Goal: Find specific page/section: Find specific page/section

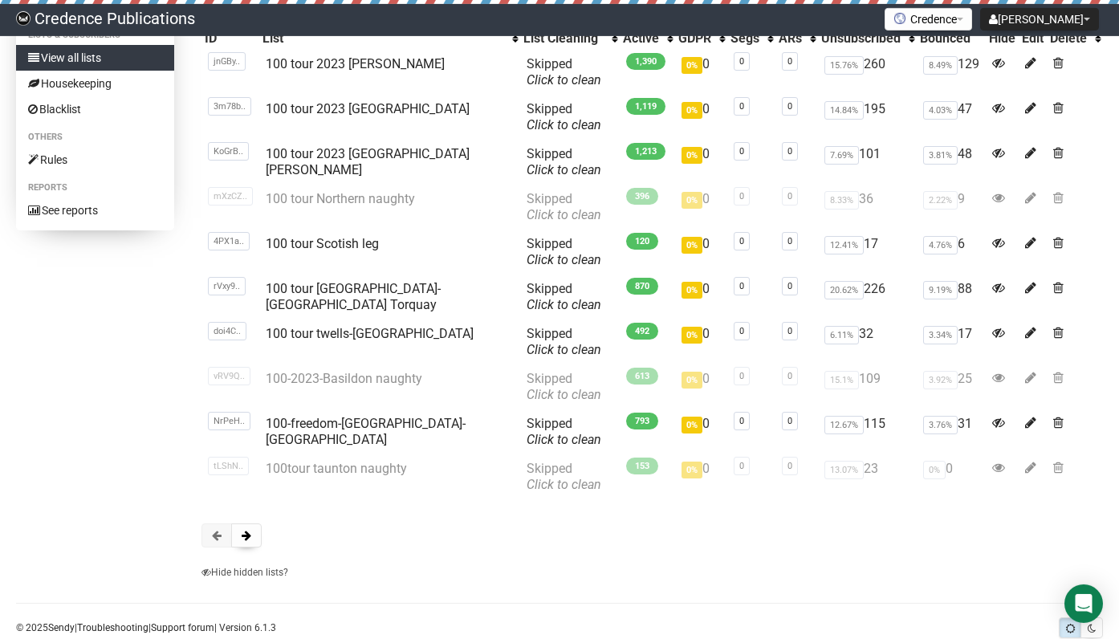
scroll to position [194, 0]
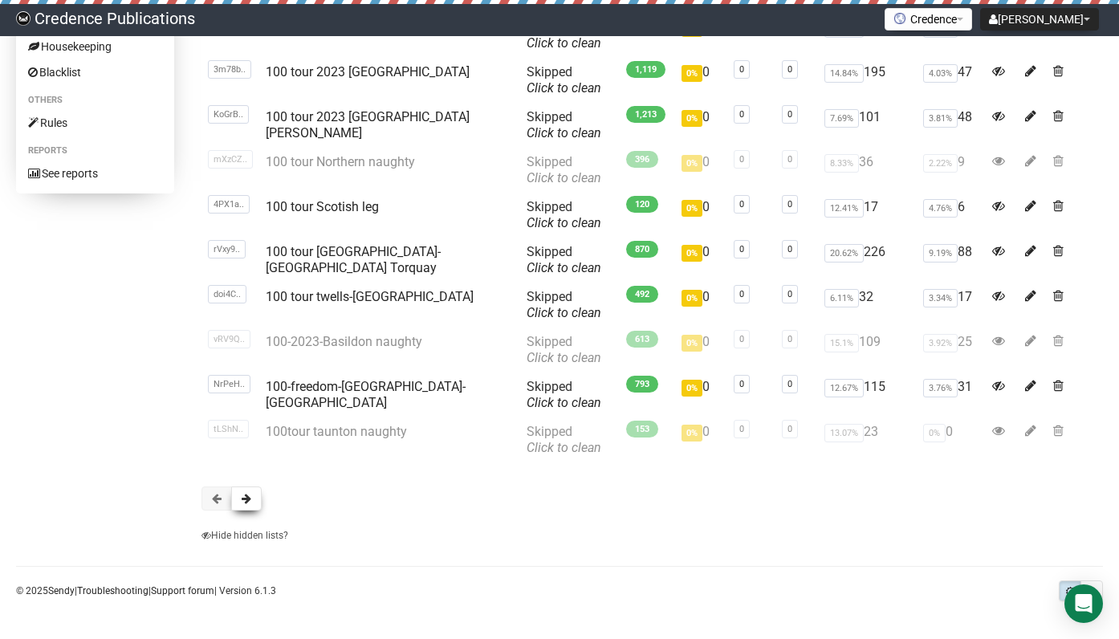
click at [248, 495] on span at bounding box center [247, 498] width 10 height 11
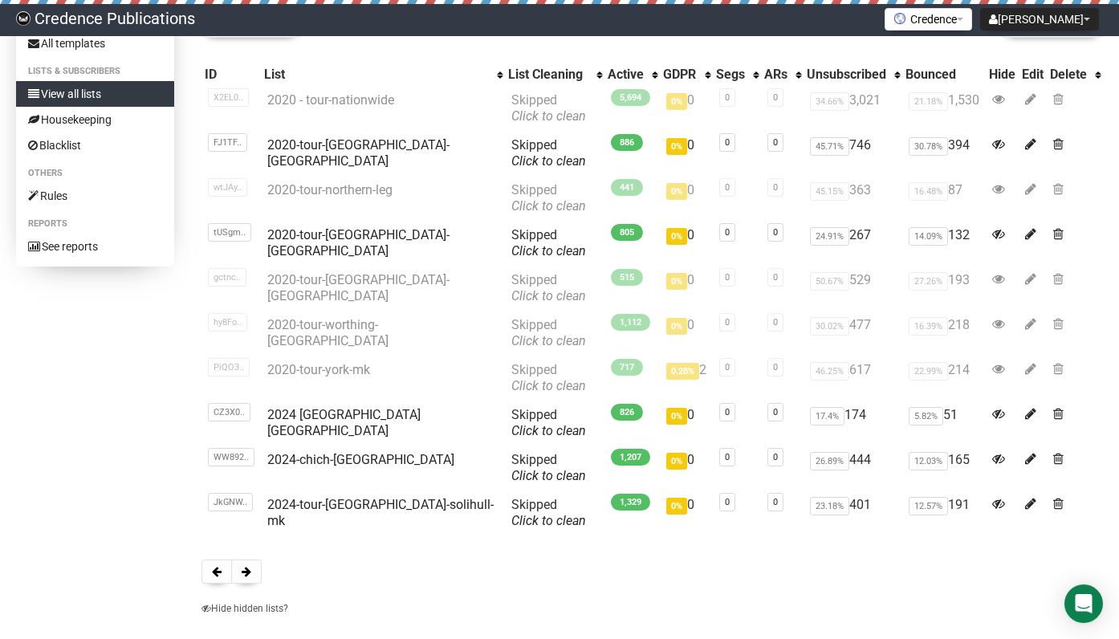
scroll to position [194, 0]
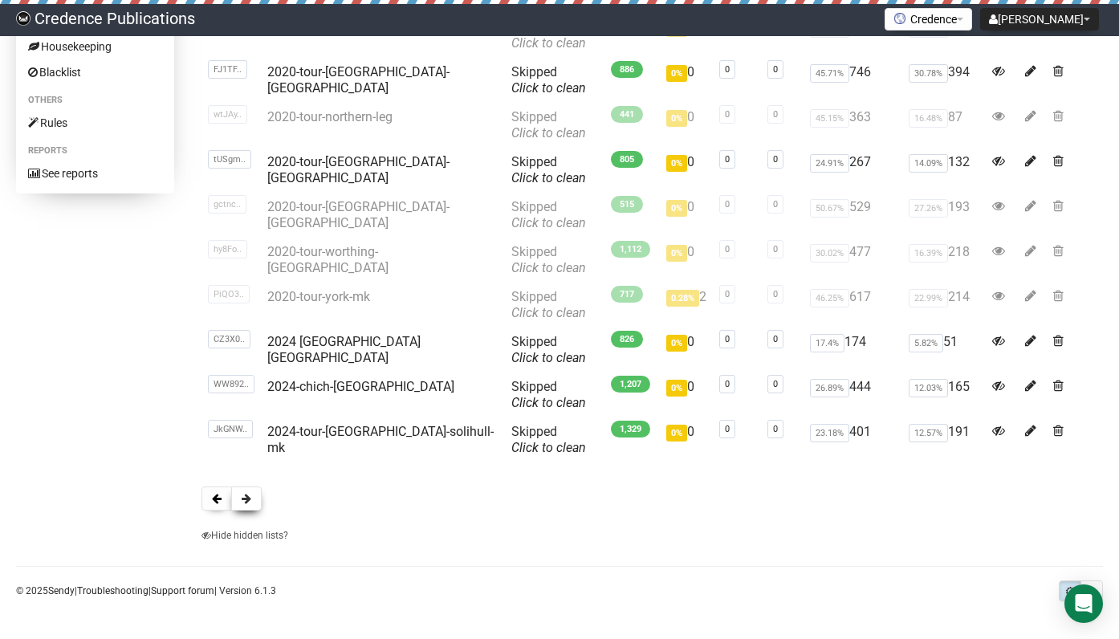
click at [253, 492] on button at bounding box center [246, 499] width 31 height 24
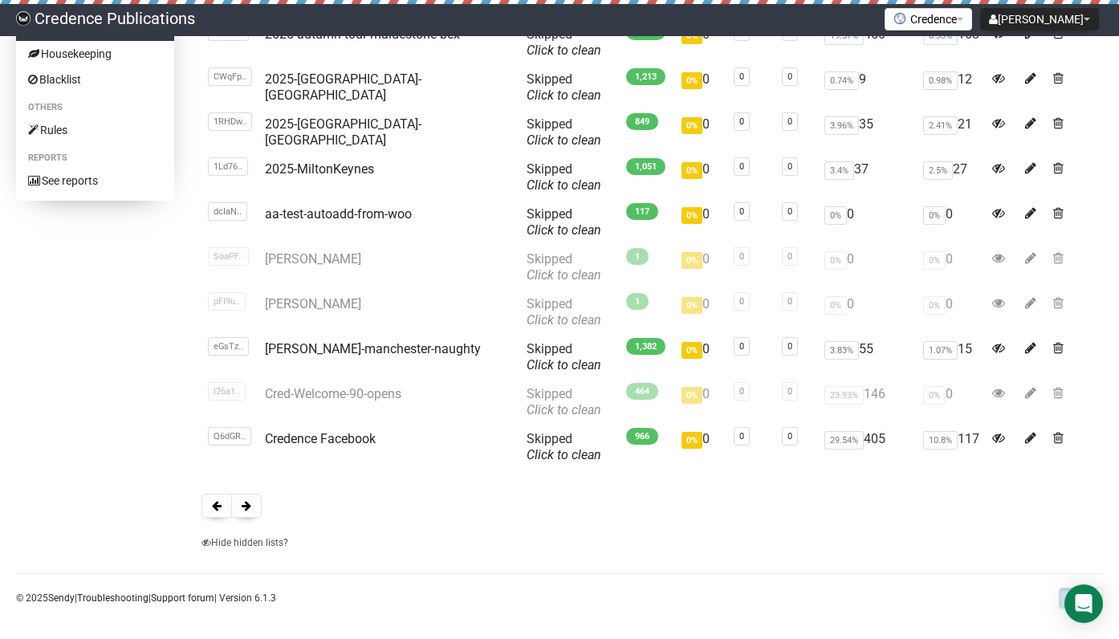
scroll to position [194, 0]
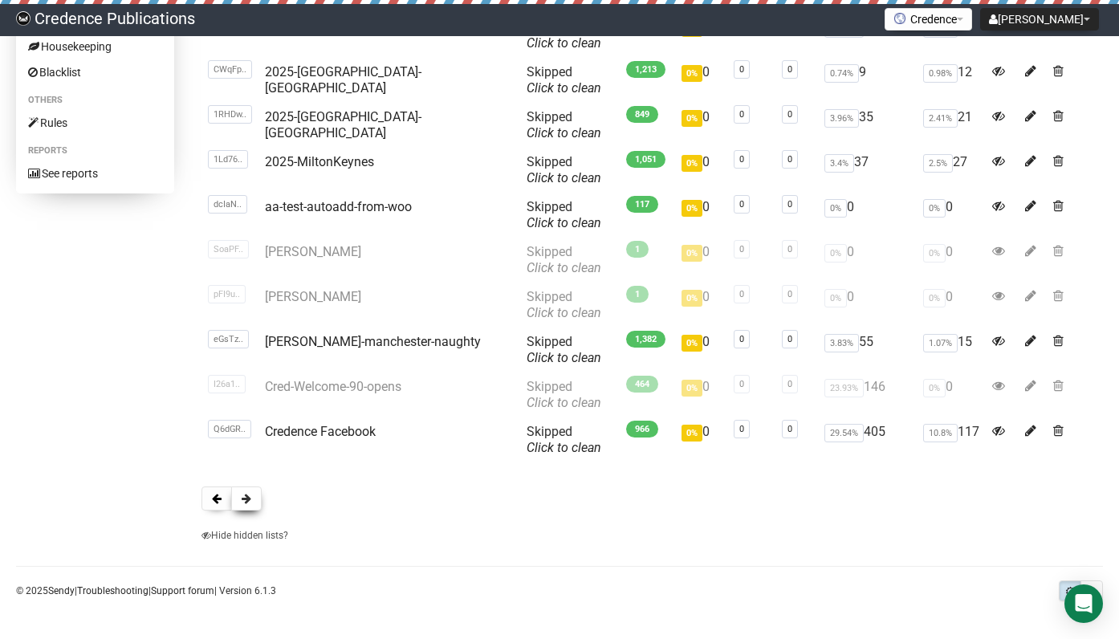
click at [253, 495] on button at bounding box center [246, 499] width 31 height 24
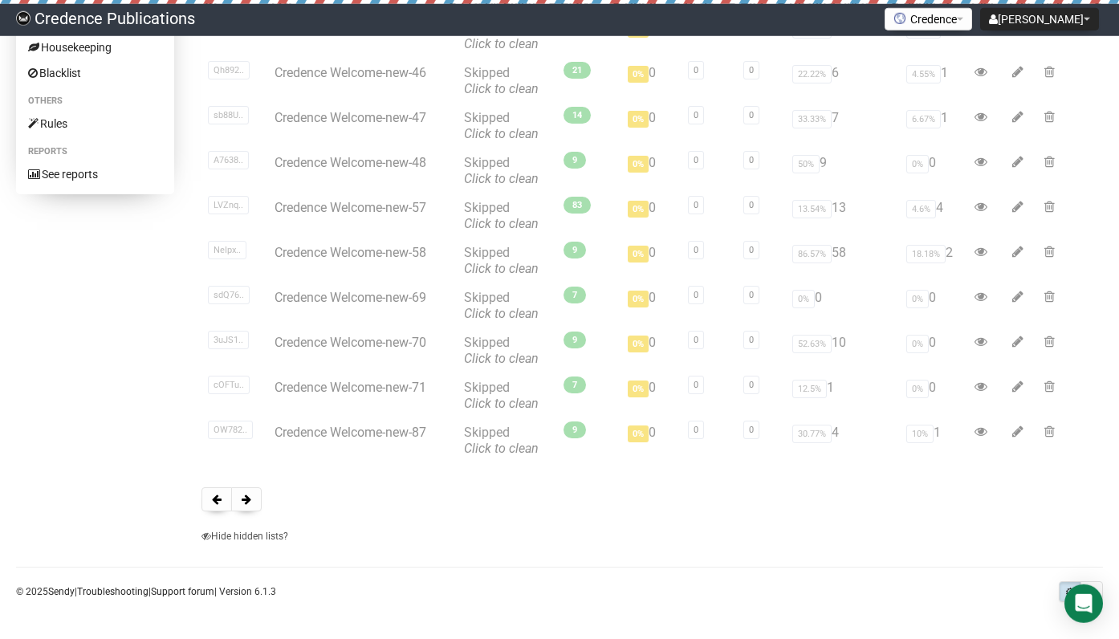
scroll to position [194, 0]
click at [241, 500] on button at bounding box center [246, 499] width 31 height 24
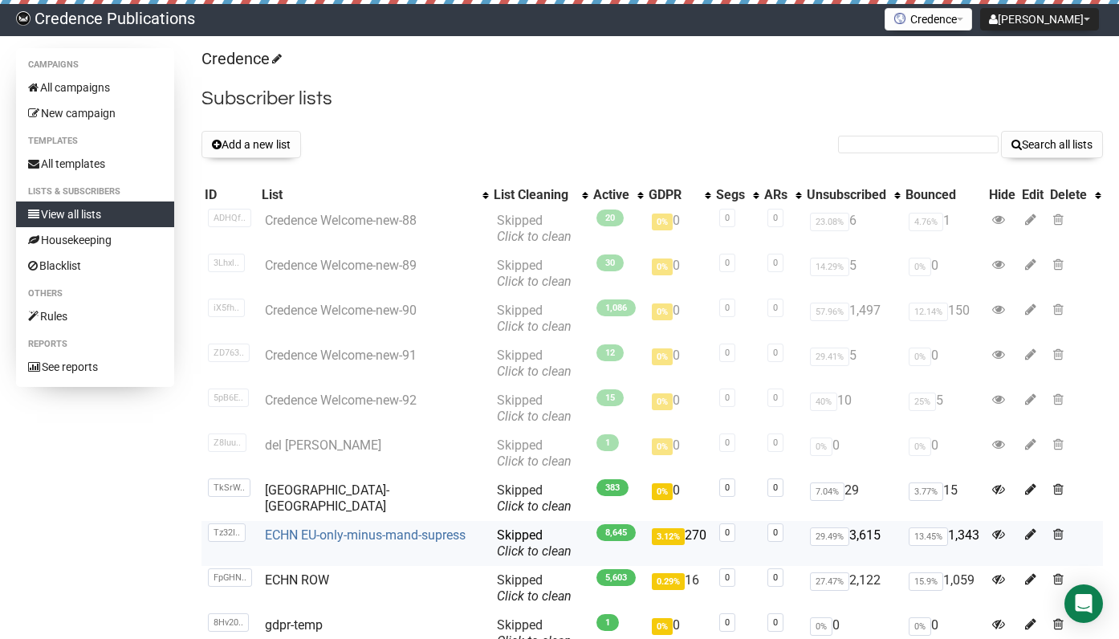
click at [325, 533] on link "ECHN EU-only-minus-mand-supress" at bounding box center [365, 535] width 201 height 15
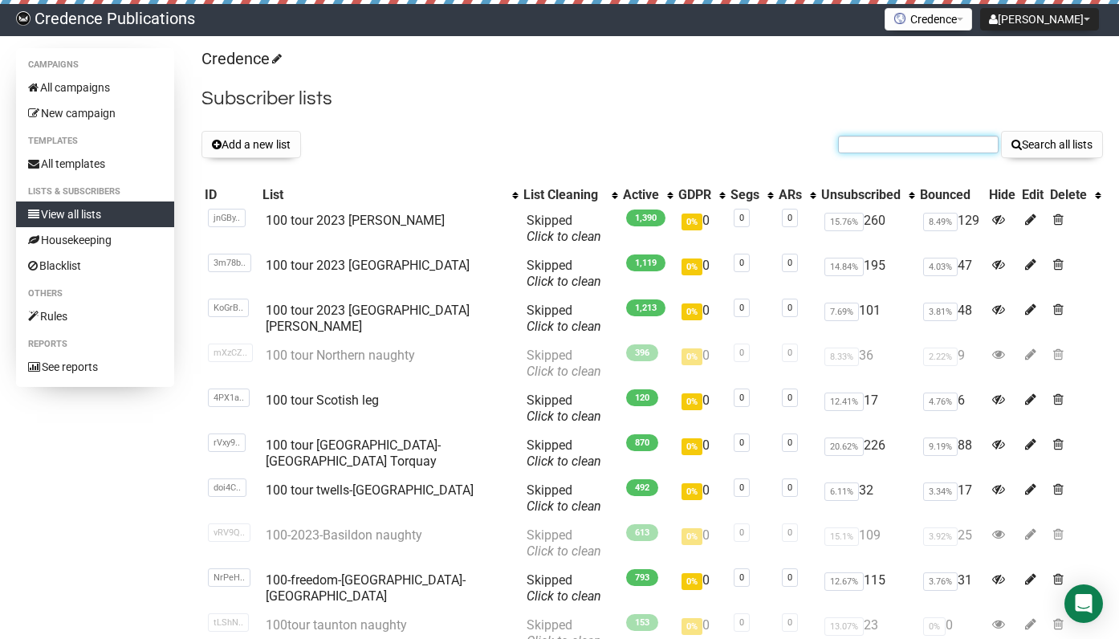
click at [865, 141] on input "text" at bounding box center [918, 145] width 161 height 18
paste input "ed@cc.uk.com"
type input "ed@cc.uk.com"
click at [1031, 145] on button "Search all lists" at bounding box center [1052, 144] width 102 height 27
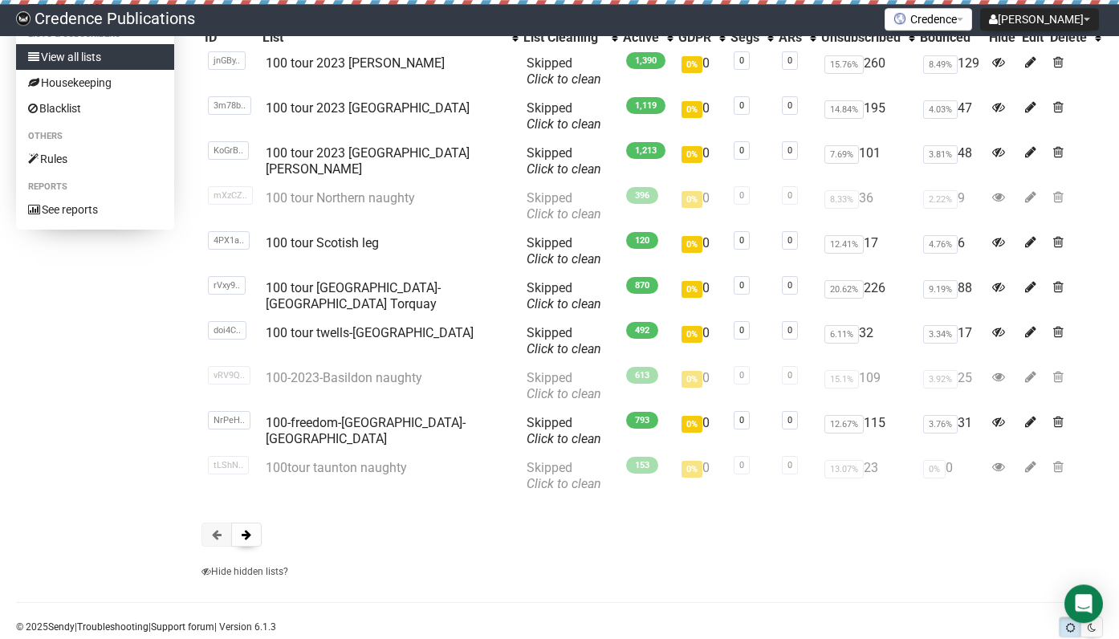
scroll to position [194, 0]
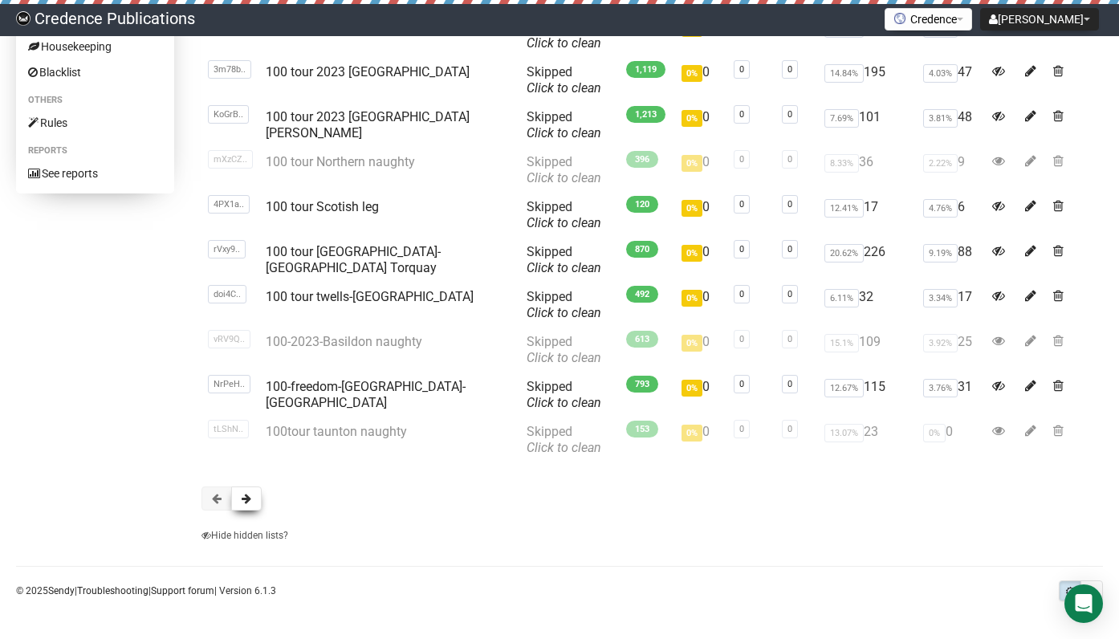
click at [241, 500] on button at bounding box center [246, 499] width 31 height 24
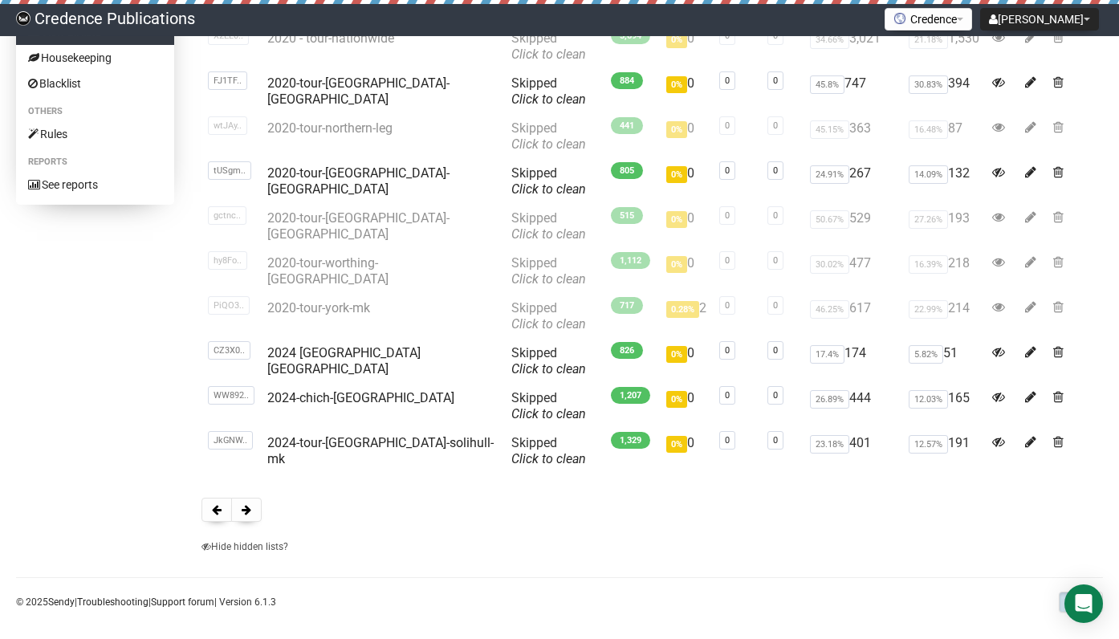
scroll to position [194, 0]
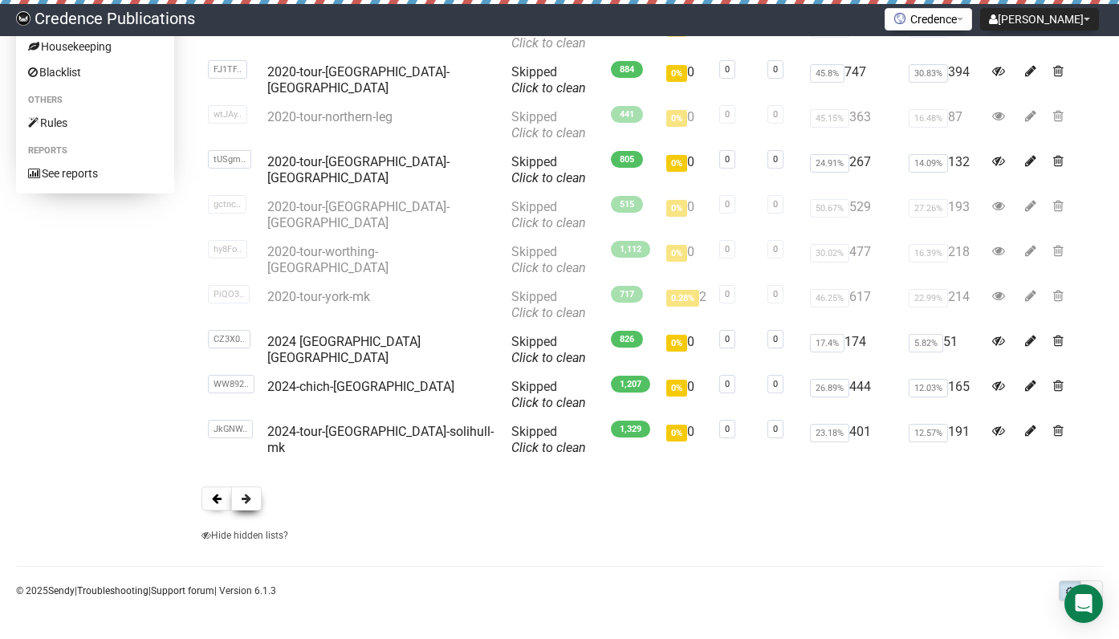
click at [246, 495] on span at bounding box center [247, 498] width 10 height 11
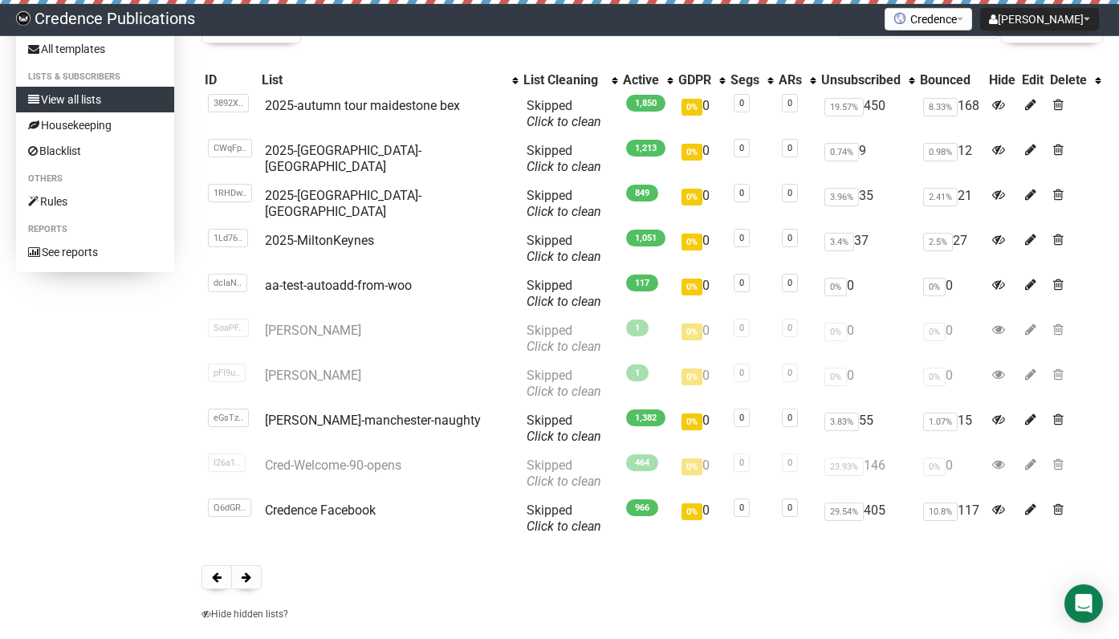
scroll to position [116, 0]
click at [247, 569] on button at bounding box center [246, 577] width 31 height 24
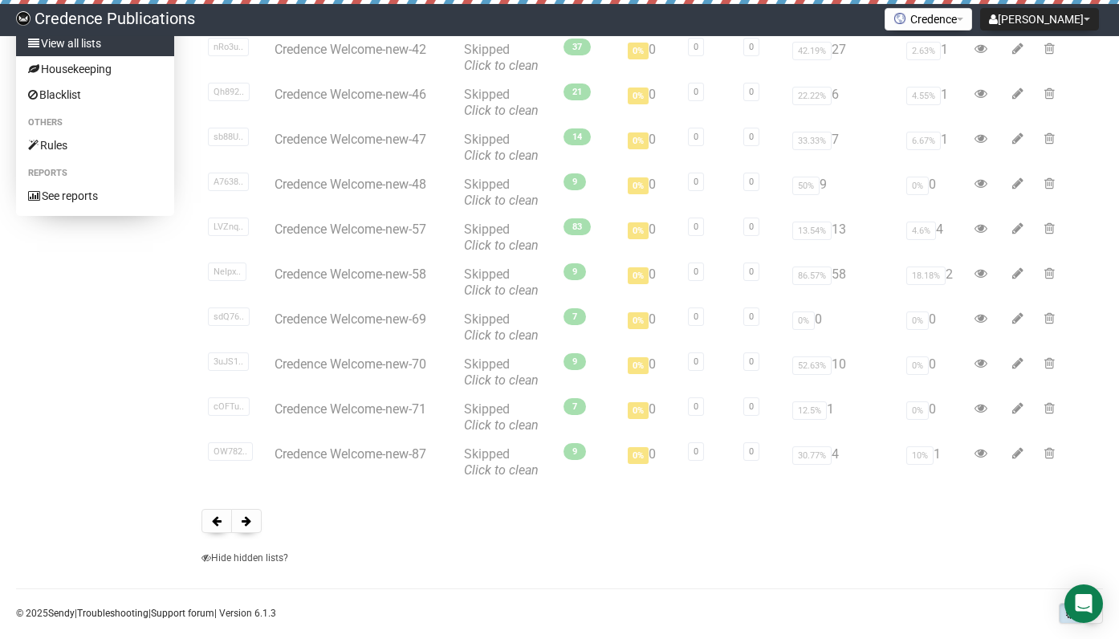
scroll to position [194, 0]
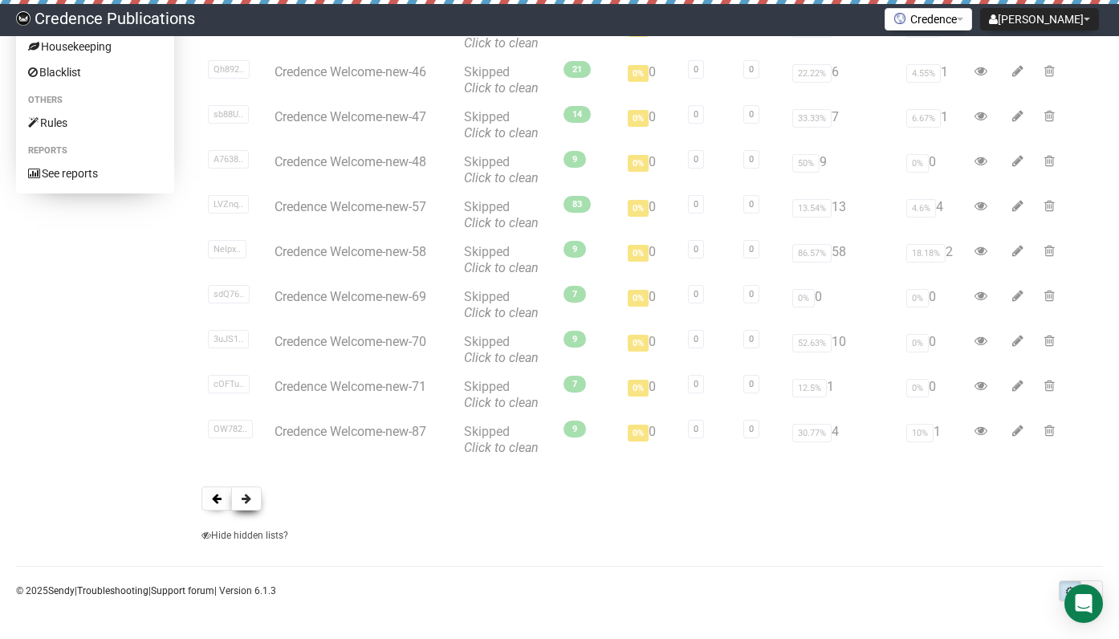
click at [251, 499] on span at bounding box center [247, 498] width 10 height 11
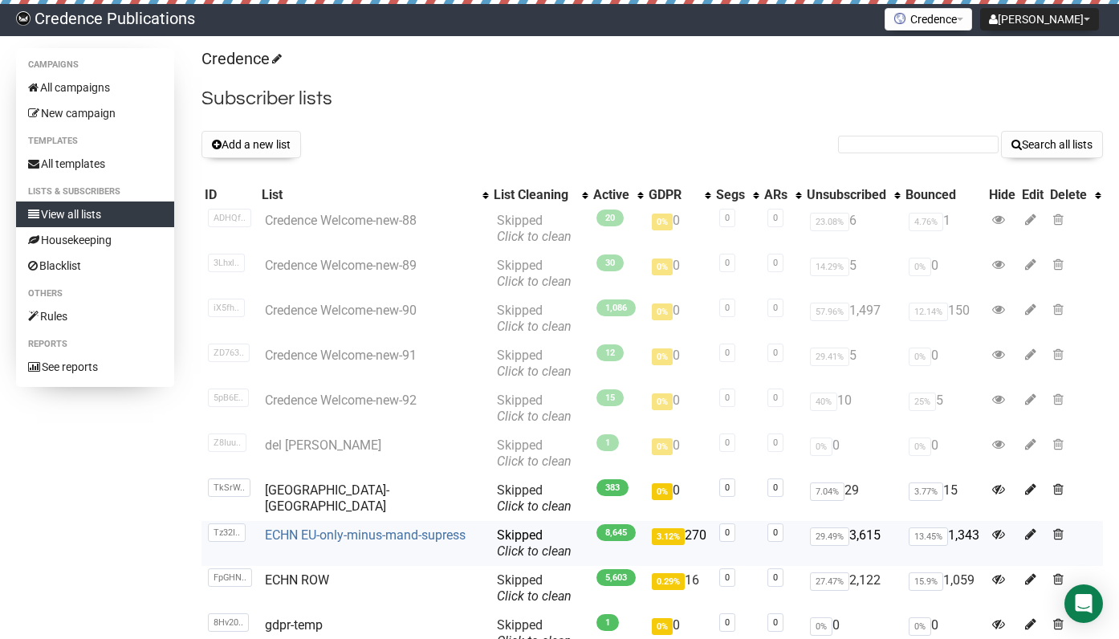
click at [364, 532] on link "ECHN EU-only-minus-mand-supress" at bounding box center [365, 535] width 201 height 15
